Goal: Task Accomplishment & Management: Manage account settings

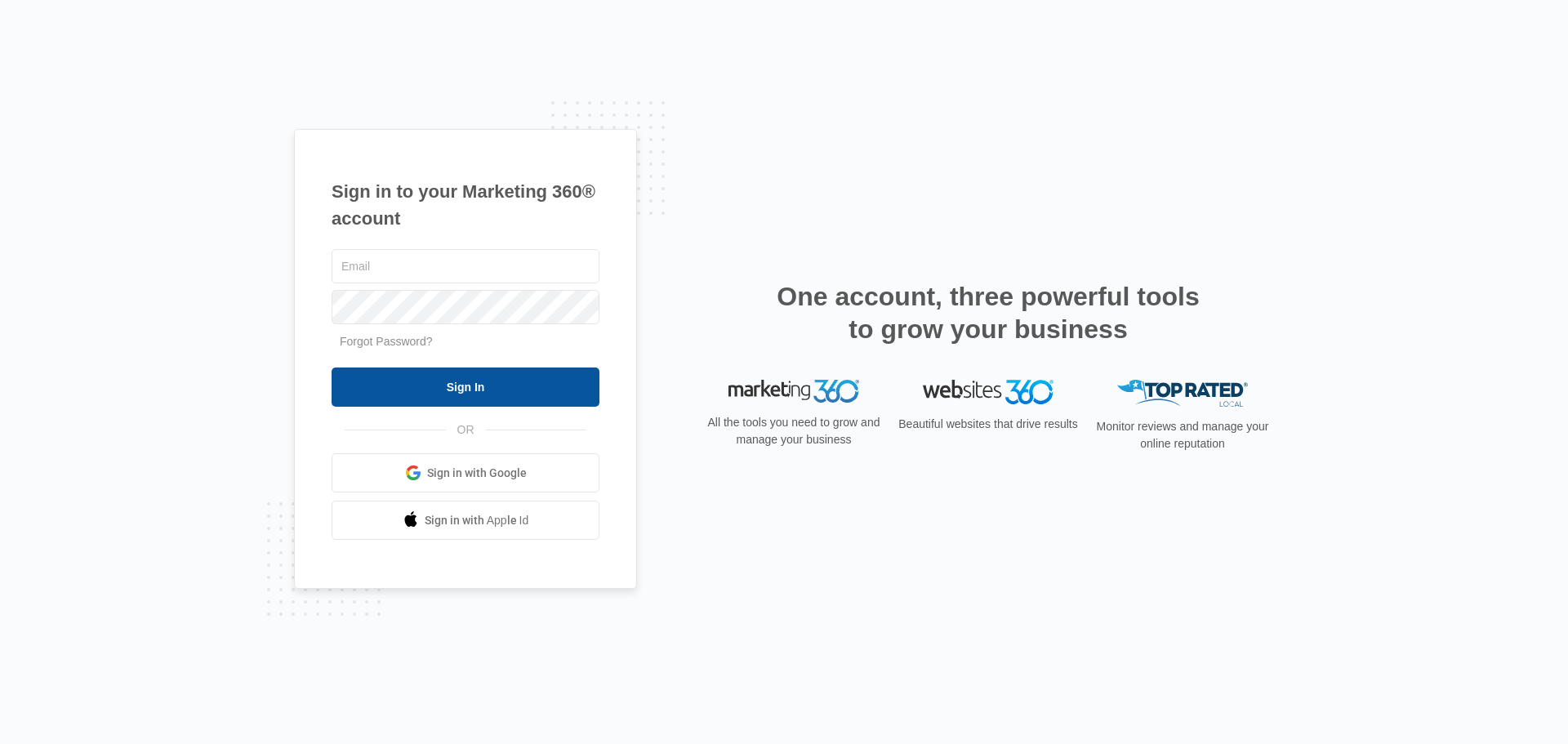
type input "[EMAIL_ADDRESS][DOMAIN_NAME]"
click at [506, 381] on input "Sign In" at bounding box center [465, 387] width 268 height 39
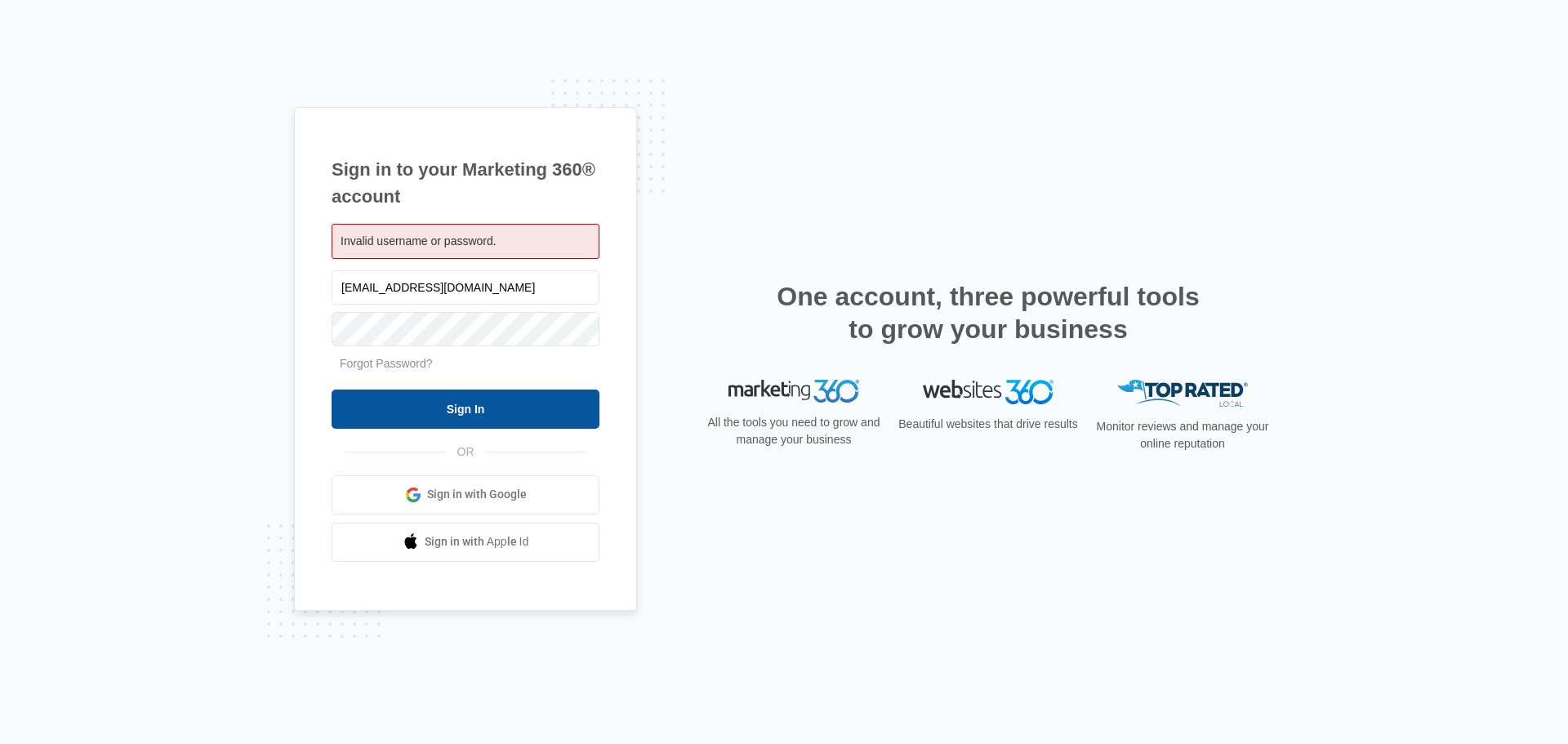
click at [454, 401] on input "Sign In" at bounding box center [465, 408] width 268 height 39
